Goal: Transaction & Acquisition: Purchase product/service

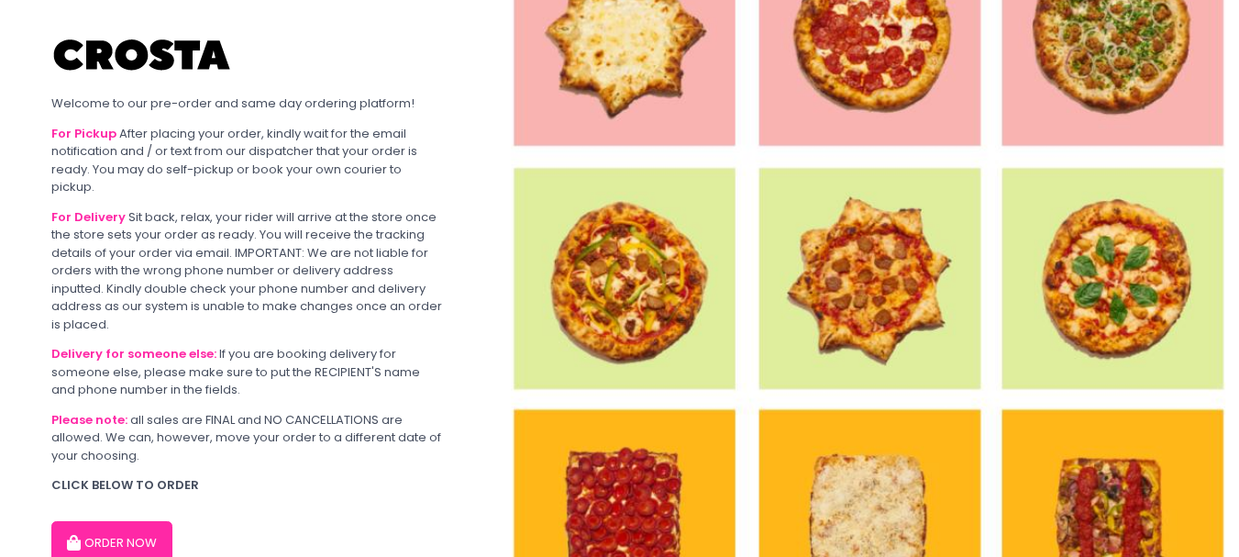
scroll to position [101, 0]
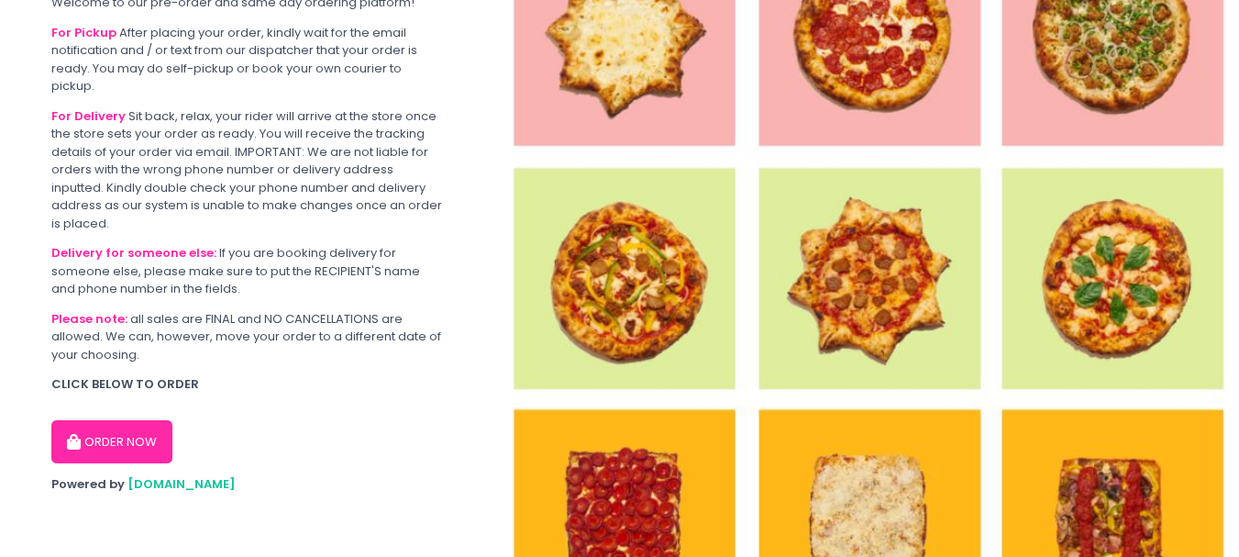
click at [108, 450] on button "ORDER NOW" at bounding box center [111, 442] width 121 height 44
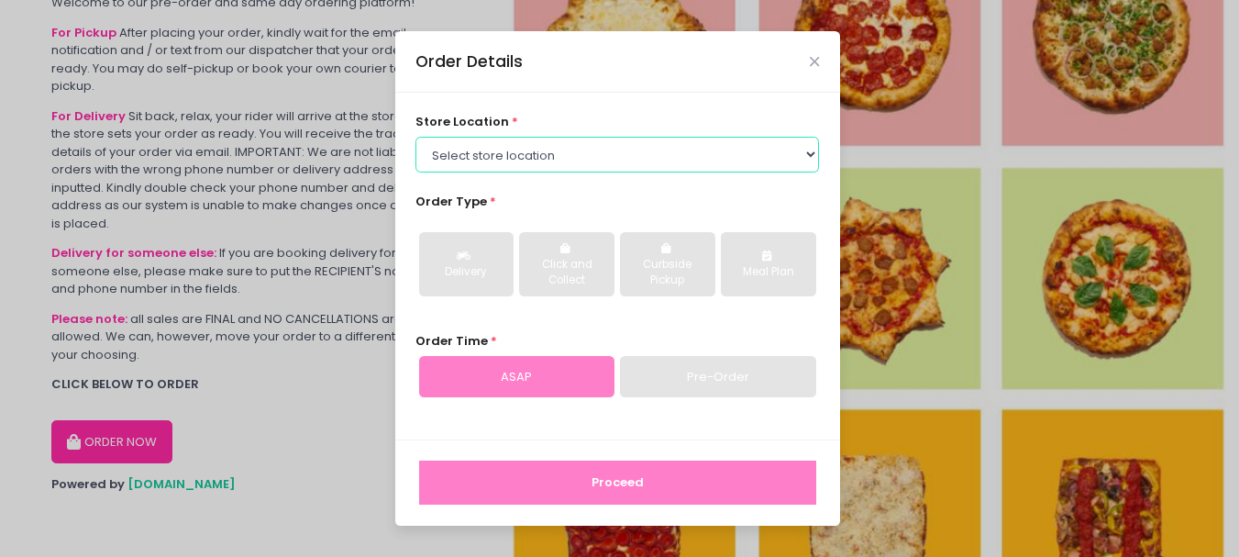
click at [812, 150] on select "Select store location [PERSON_NAME] Pizza - [PERSON_NAME] Pizza - [GEOGRAPHIC_D…" at bounding box center [617, 154] width 404 height 35
select select "65090bae48156caed44a5eb4"
click at [415, 137] on select "Select store location [PERSON_NAME] Pizza - [PERSON_NAME] Pizza - [GEOGRAPHIC_D…" at bounding box center [617, 154] width 404 height 35
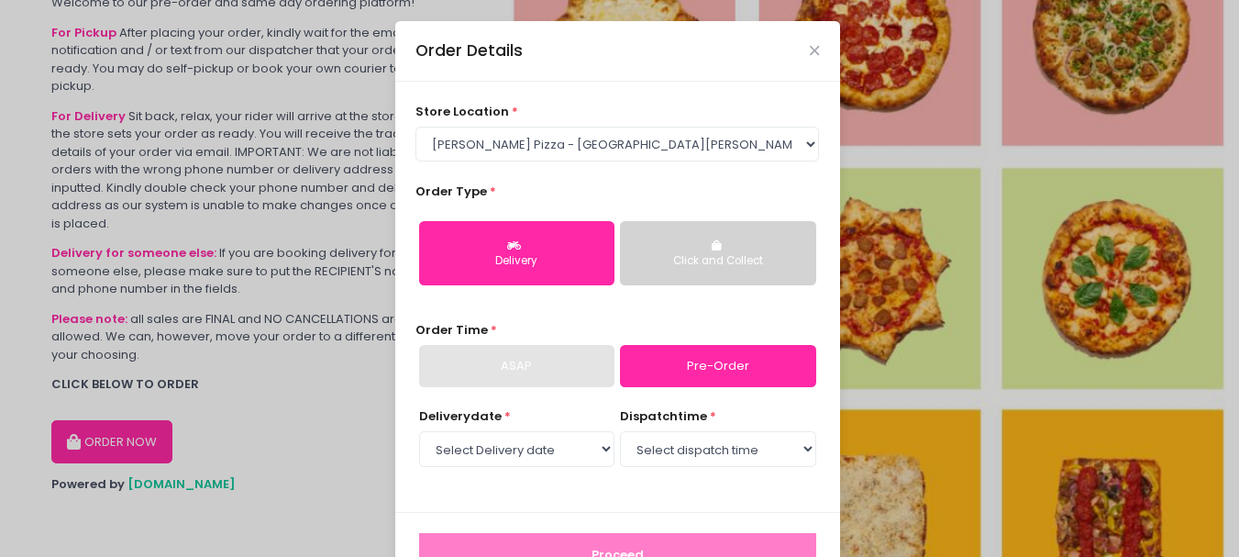
click at [726, 254] on div "Click and Collect" at bounding box center [718, 261] width 170 height 17
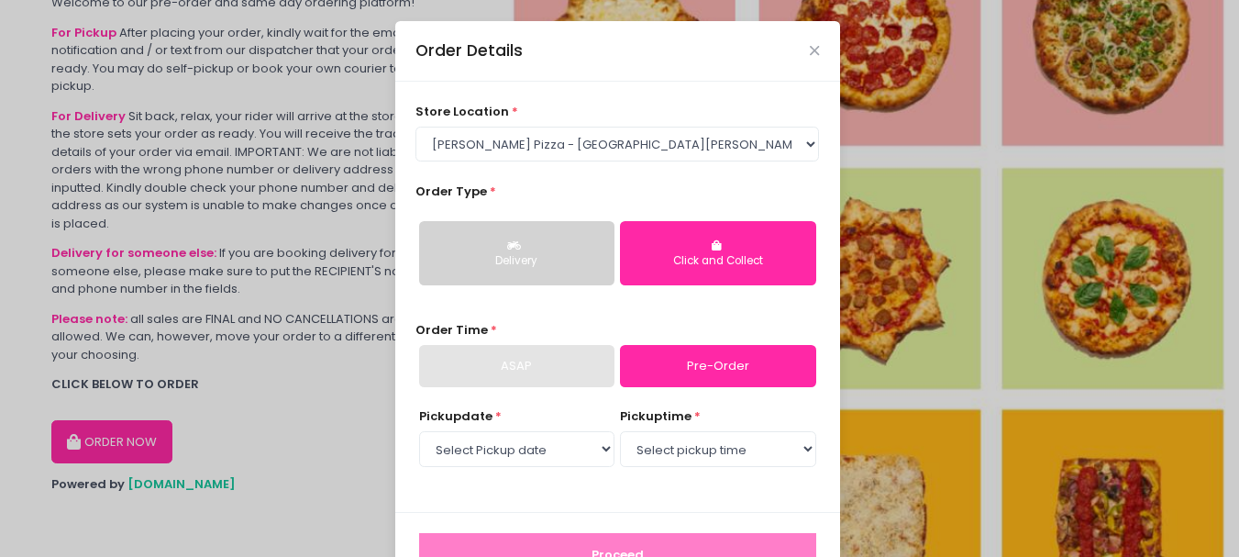
click at [688, 365] on link "Pre-Order" at bounding box center [717, 366] width 195 height 42
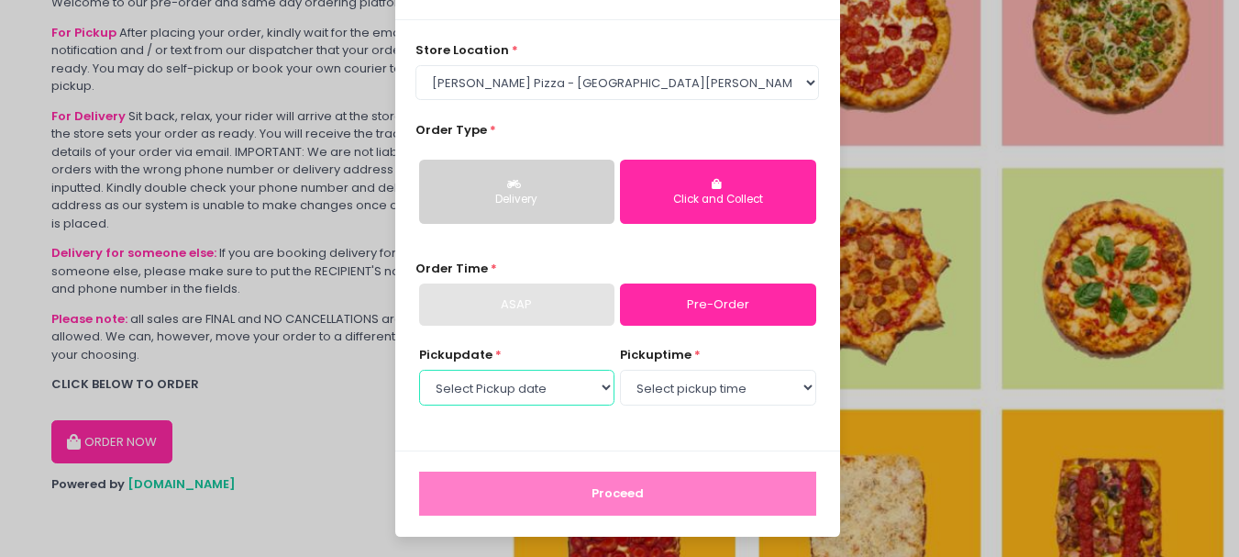
click at [593, 394] on select "Select Pickup date [DATE] [DATE] [DATE] [DATE] [DATE] [DATE]" at bounding box center [516, 387] width 195 height 35
select select "[DATE]"
click at [419, 370] on select "Select Pickup date [DATE] [DATE] [DATE] [DATE] [DATE] [DATE]" at bounding box center [516, 387] width 195 height 35
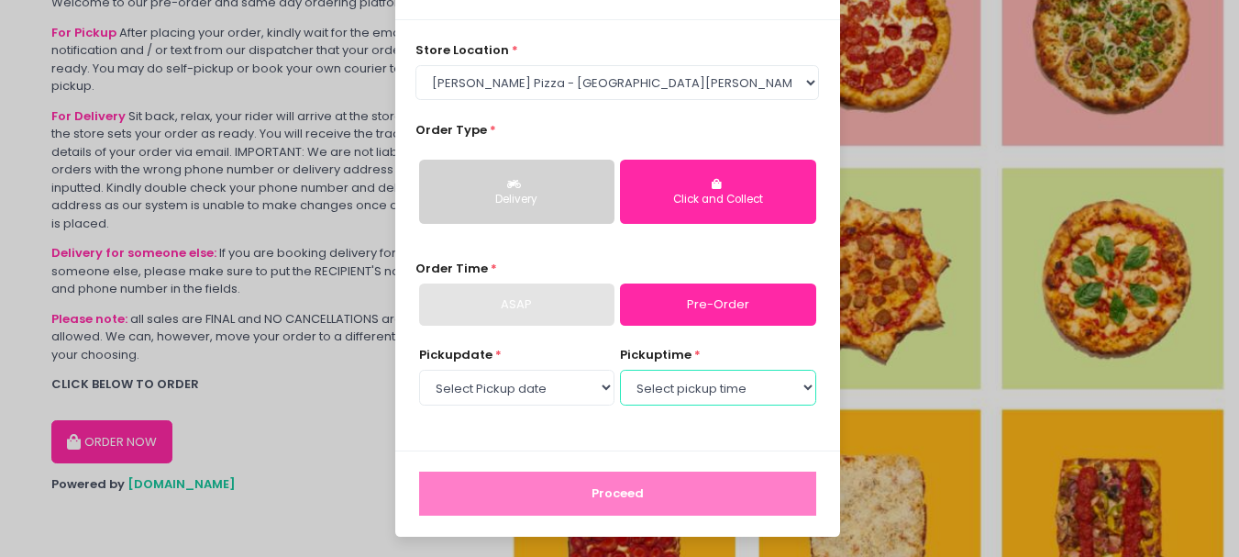
click at [796, 390] on select "Select pickup time 12:00 PM - 12:30 PM 12:30 PM - 01:00 PM 01:00 PM - 01:30 PM …" at bounding box center [717, 387] width 195 height 35
select select "16:00"
click at [620, 370] on select "Select pickup time 12:00 PM - 12:30 PM 12:30 PM - 01:00 PM 01:00 PM - 01:30 PM …" at bounding box center [717, 387] width 195 height 35
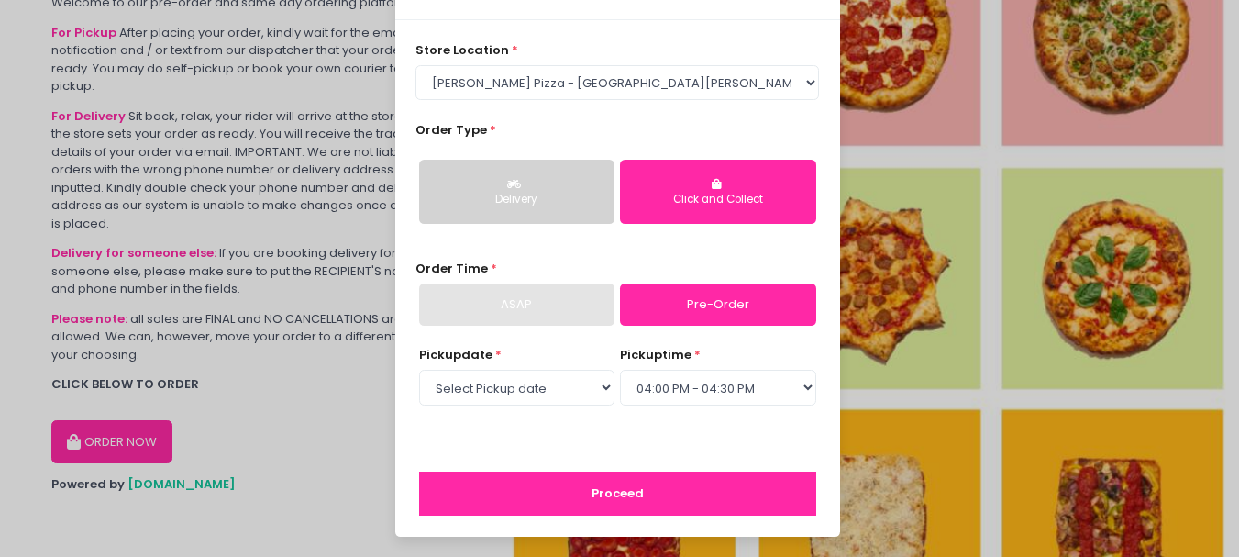
click at [607, 493] on button "Proceed" at bounding box center [617, 493] width 397 height 44
